Goal: Check status: Check status

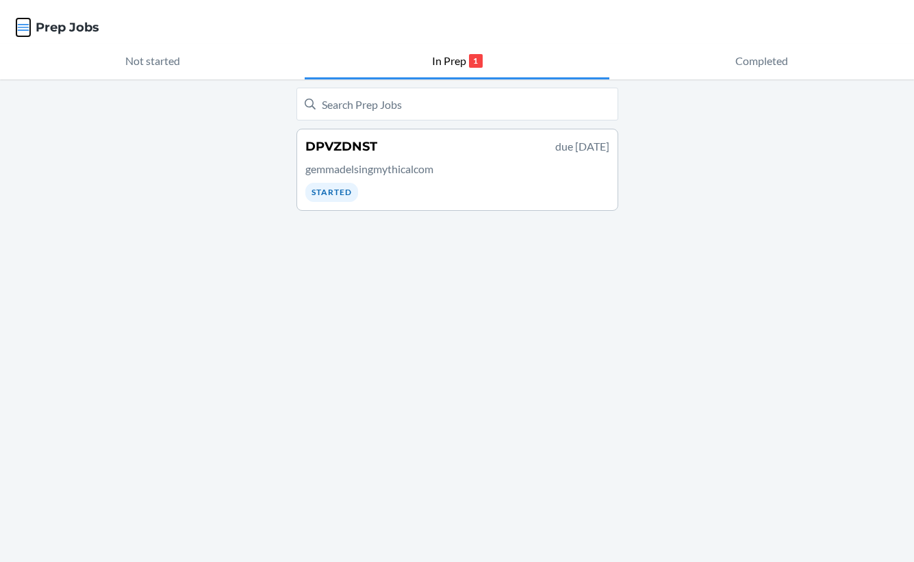
click at [24, 27] on icon "button" at bounding box center [24, 27] width 12 height 7
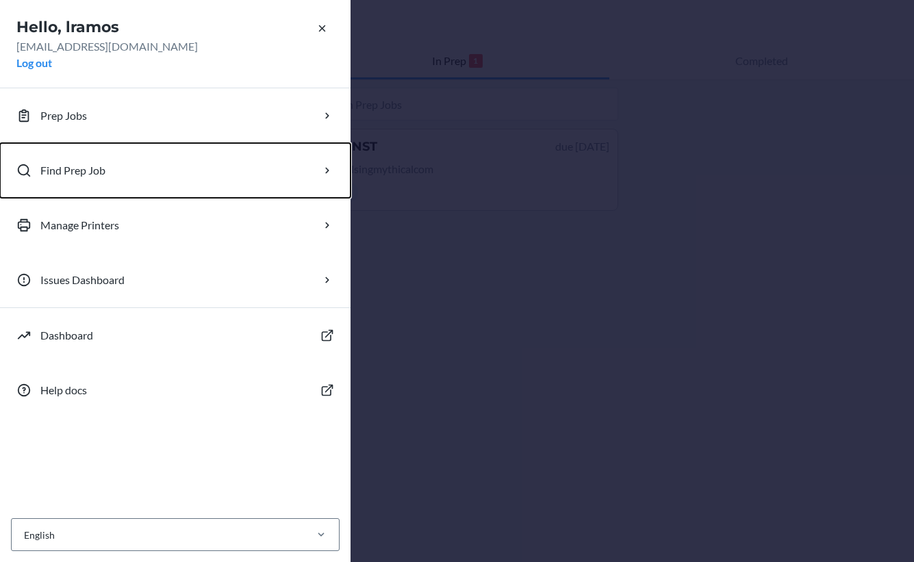
click at [100, 179] on button "Find Prep Job" at bounding box center [175, 170] width 350 height 55
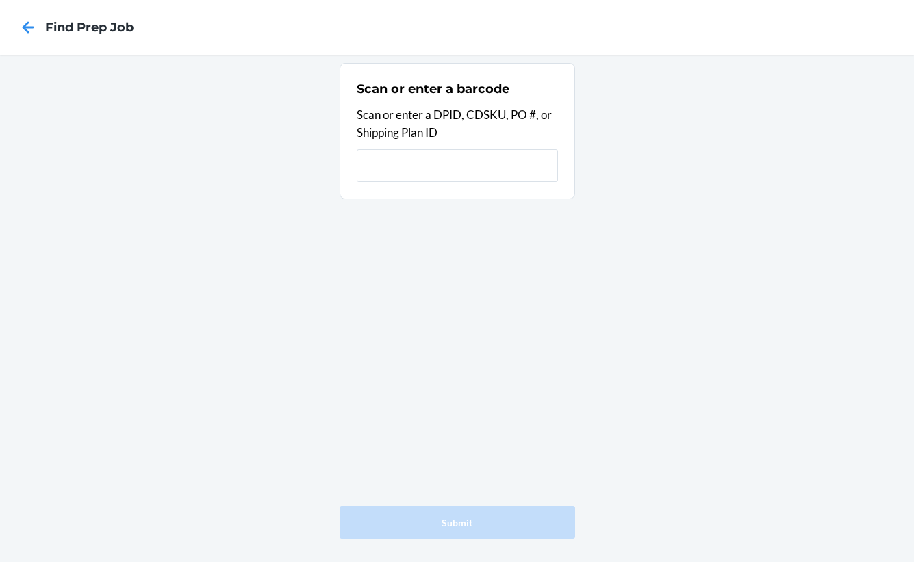
click at [455, 161] on input "text" at bounding box center [457, 165] width 201 height 33
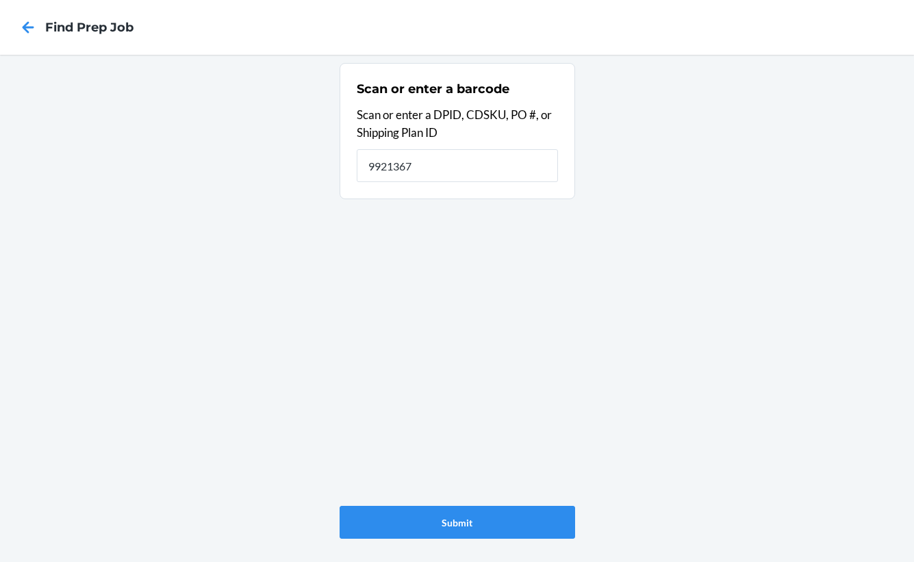
type input "9921367"
